Goal: Information Seeking & Learning: Learn about a topic

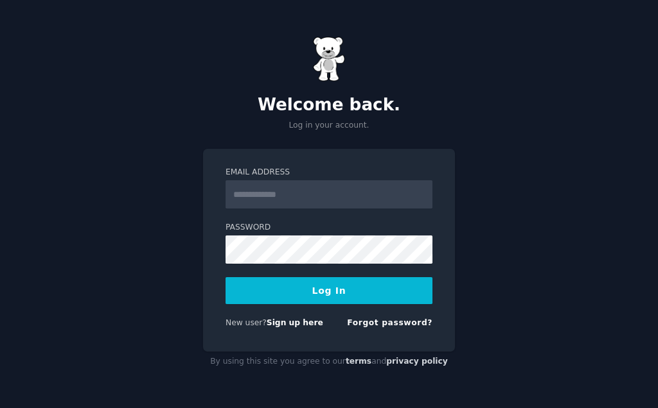
click at [347, 184] on input "Email Address" at bounding box center [328, 194] width 207 height 28
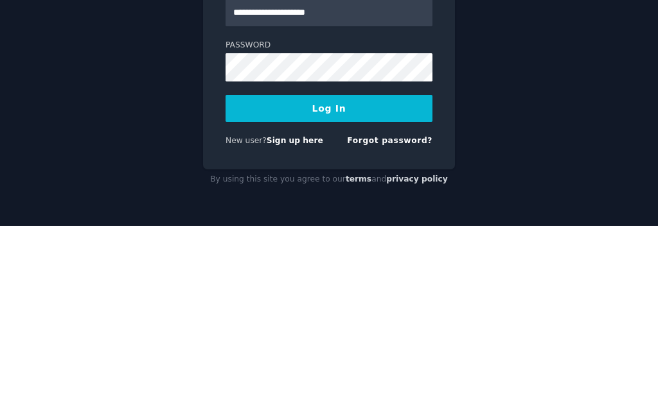
type input "**********"
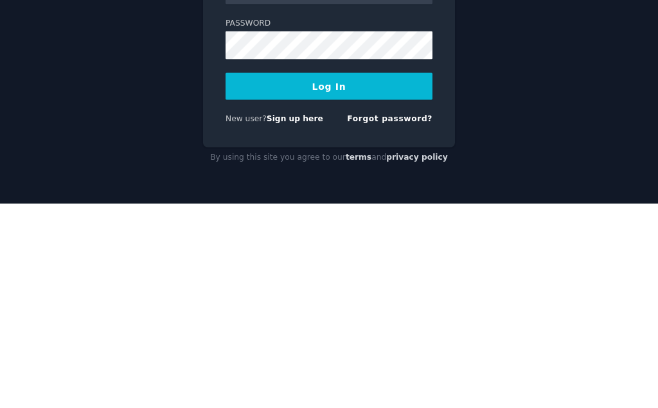
click at [372, 277] on button "Log In" at bounding box center [328, 290] width 207 height 27
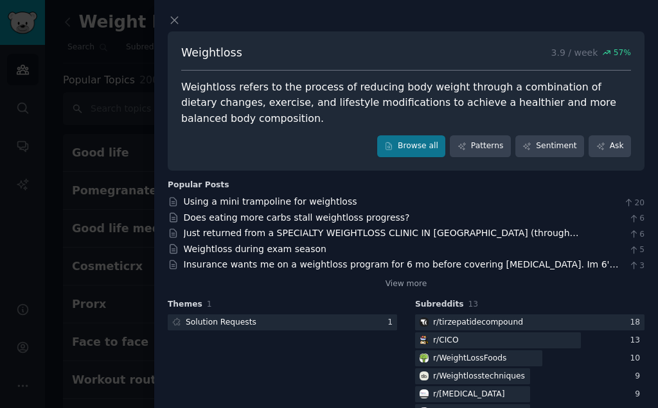
click at [492, 143] on link "Patterns" at bounding box center [479, 146] width 60 height 22
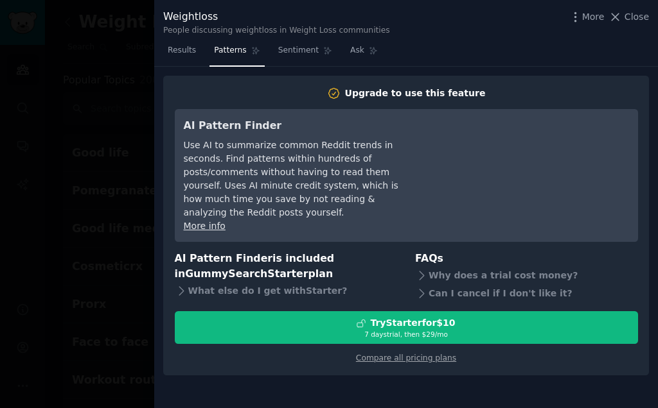
click at [627, 23] on span "Close" at bounding box center [636, 16] width 24 height 13
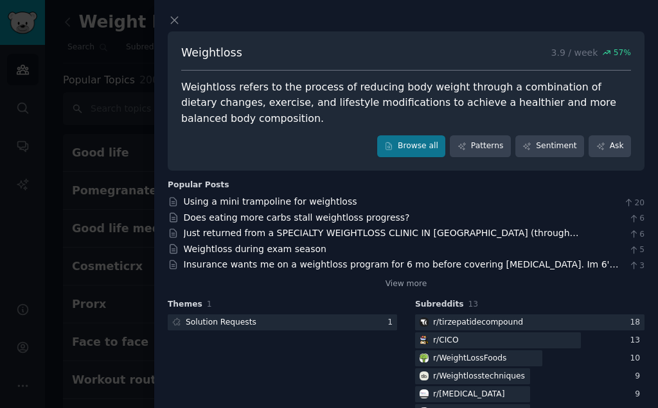
click at [633, 26] on div at bounding box center [404, 19] width 472 height 13
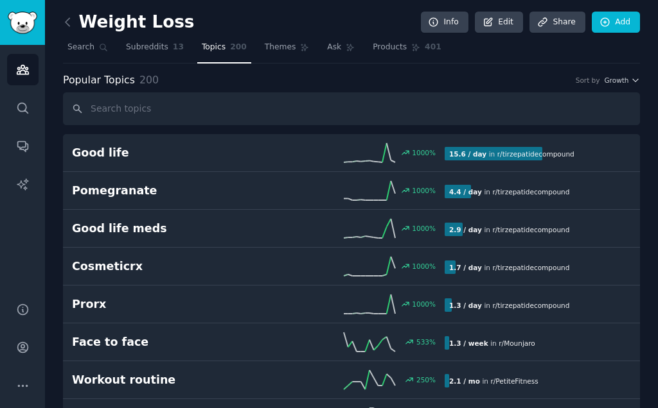
click at [627, 12] on link "Add" at bounding box center [615, 23] width 48 height 22
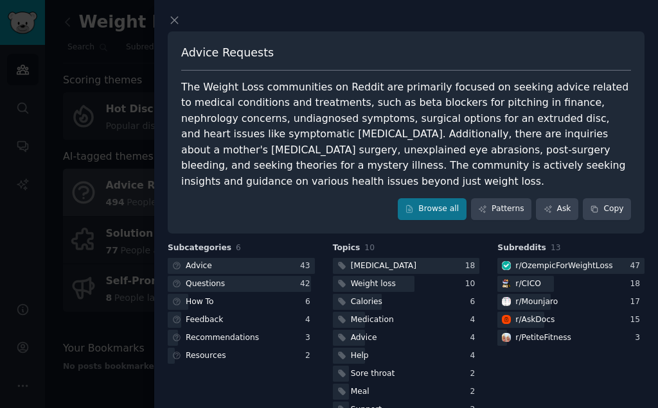
click at [209, 304] on div "How To" at bounding box center [200, 303] width 28 height 12
